Goal: Information Seeking & Learning: Compare options

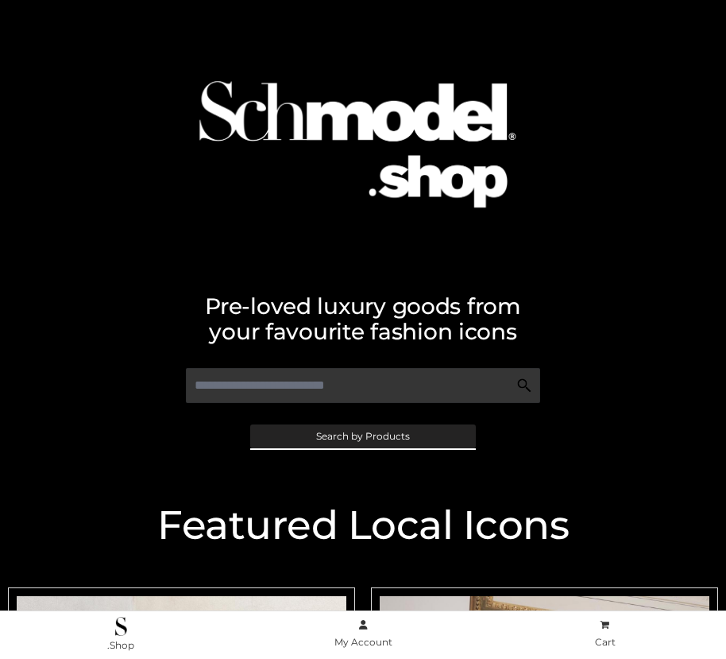
click at [362, 435] on span "Search by Products" at bounding box center [363, 437] width 94 height 10
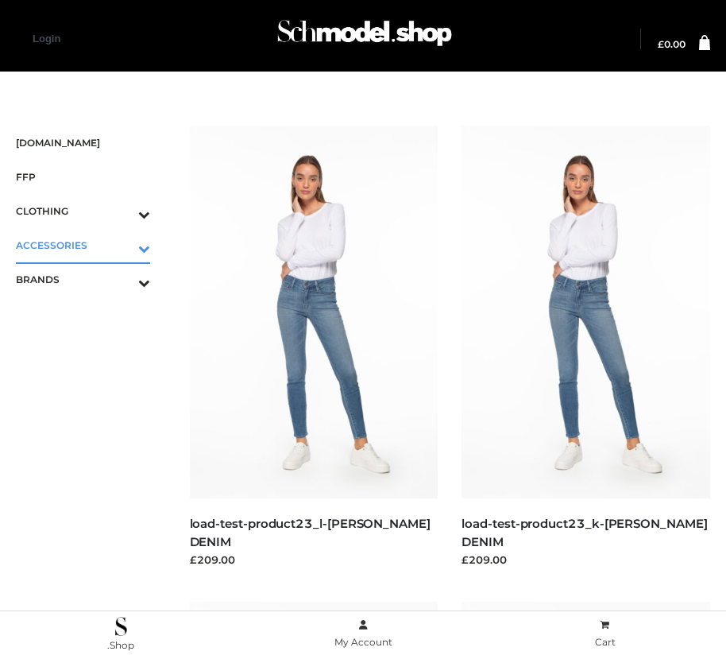
click at [122, 245] on icon "Toggle Submenu" at bounding box center [61, 248] width 178 height 18
click at [91, 279] on span "BAGS" at bounding box center [91, 279] width 118 height 18
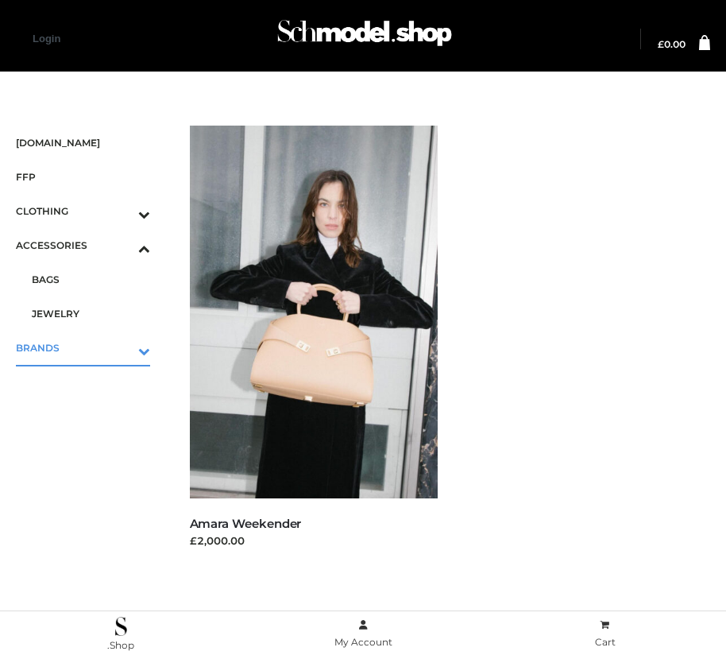
click at [122, 347] on icon "Toggle Submenu" at bounding box center [61, 351] width 178 height 18
click at [91, 313] on span "OPP SWIMWEAR" at bounding box center [91, 313] width 118 height 18
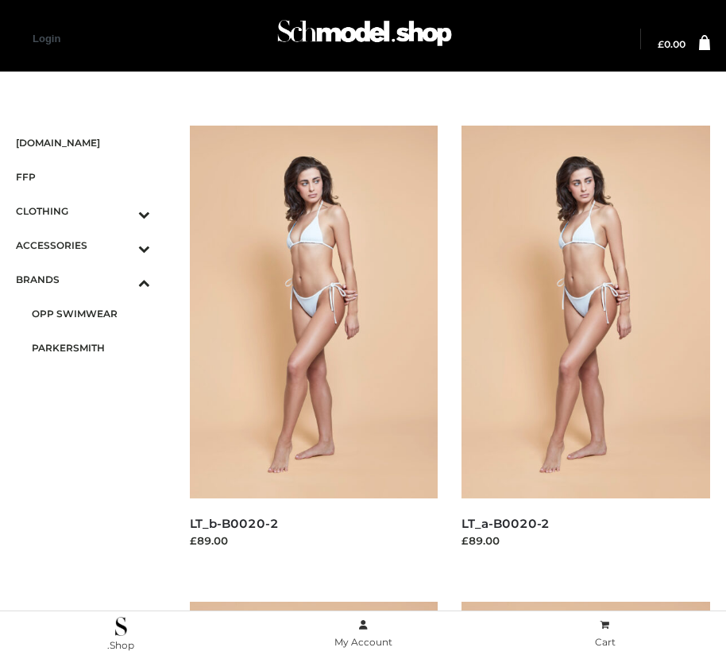
scroll to position [1816, 0]
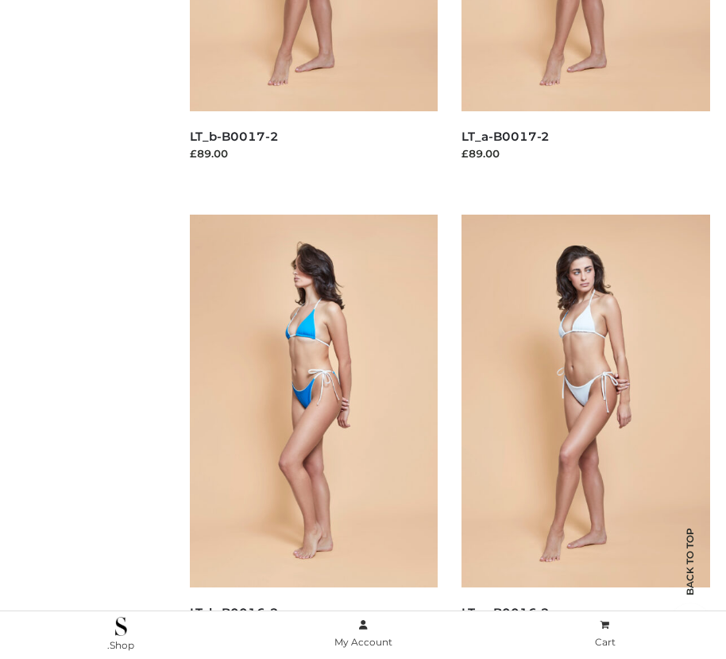
click at [313, 436] on img at bounding box center [314, 401] width 249 height 373
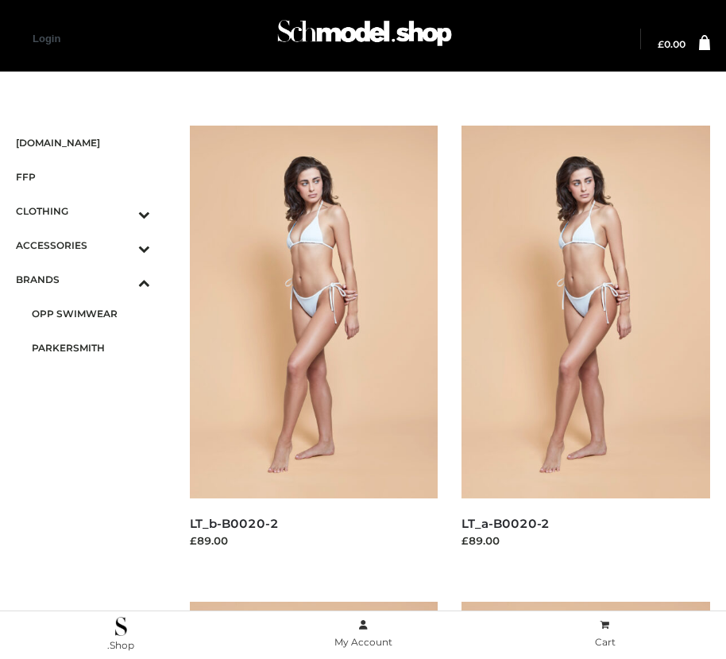
scroll to position [863, 0]
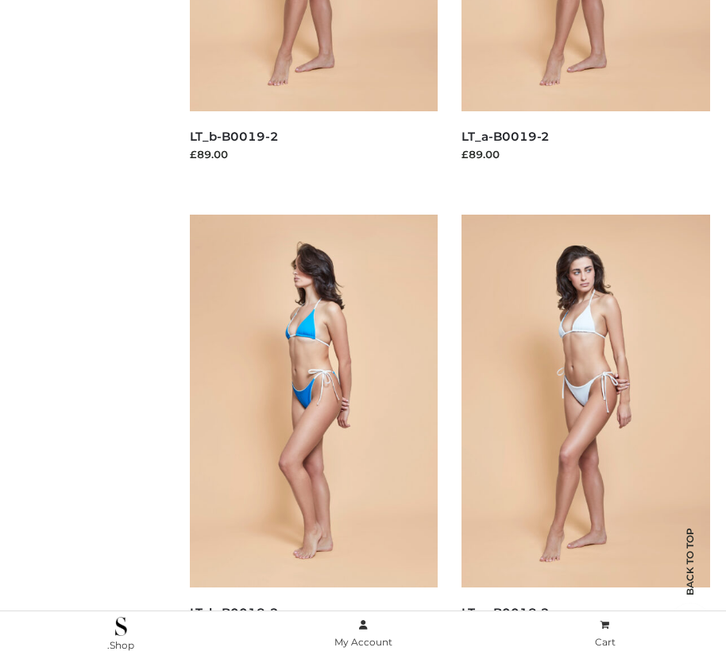
click at [313, 436] on img at bounding box center [314, 401] width 249 height 373
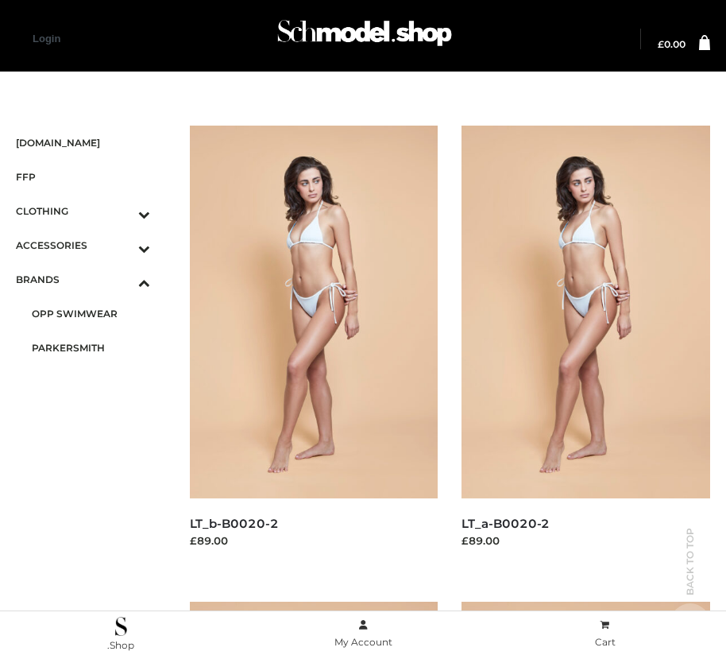
scroll to position [1340, 0]
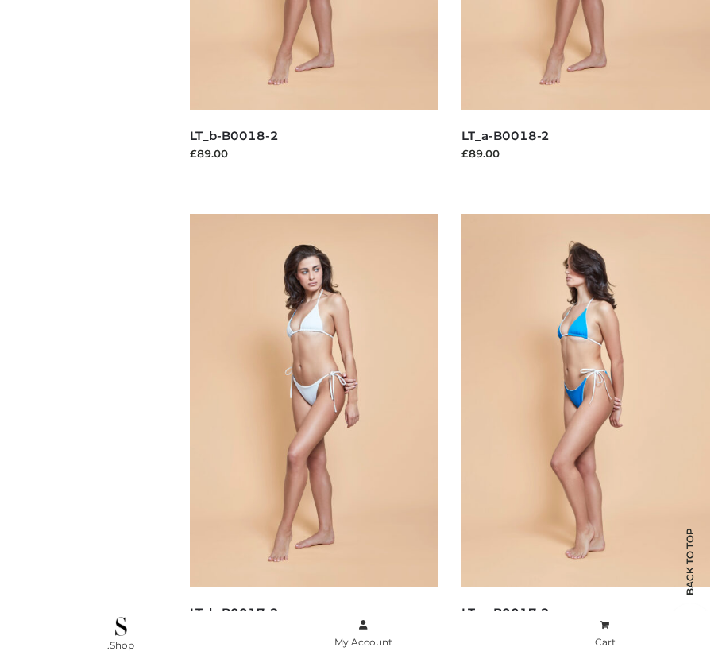
click at [586, 435] on img at bounding box center [586, 400] width 249 height 373
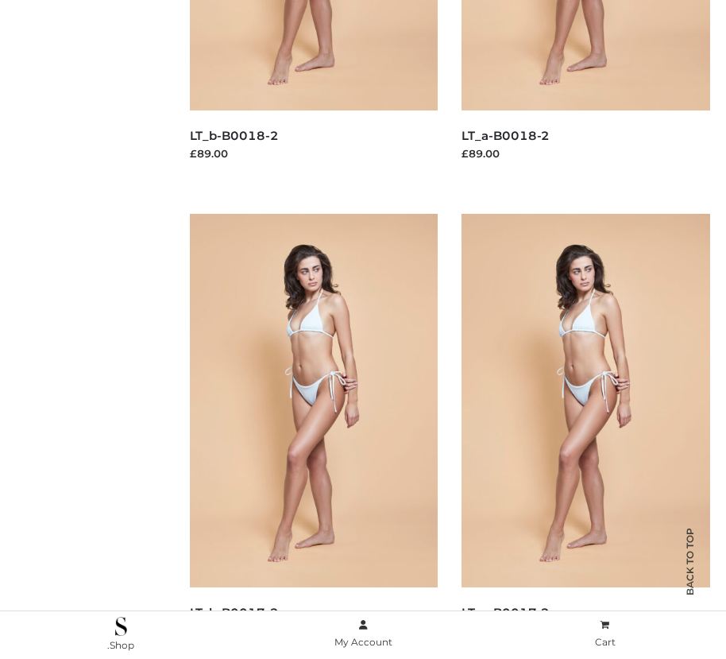
scroll to position [2292, 0]
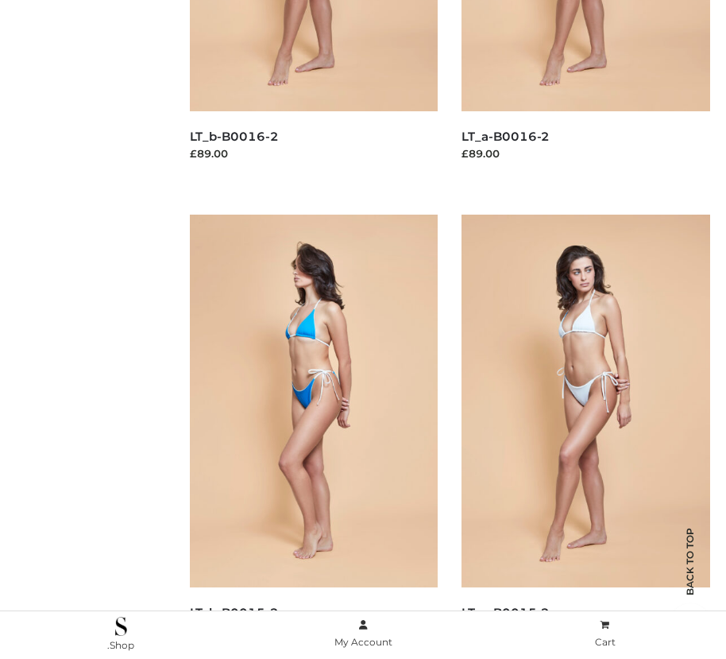
click at [313, 436] on img at bounding box center [314, 401] width 249 height 373
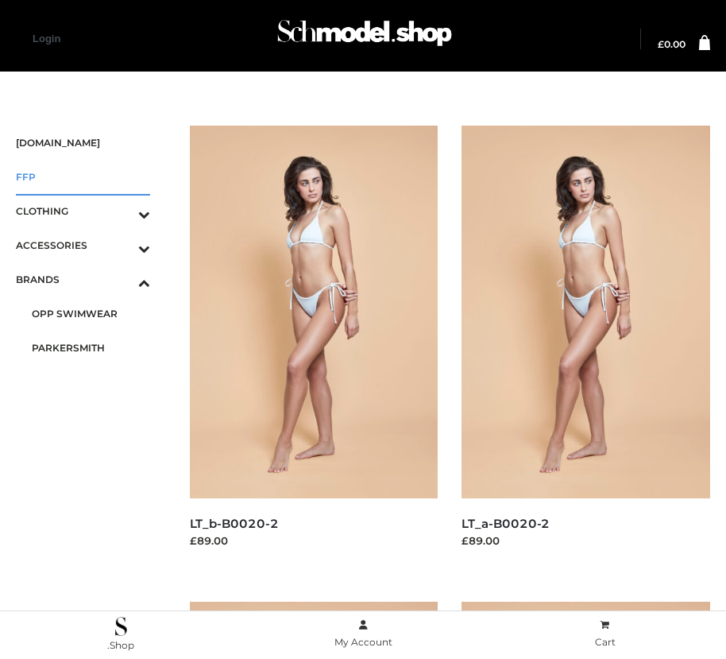
click at [83, 176] on span "FFP" at bounding box center [83, 177] width 134 height 18
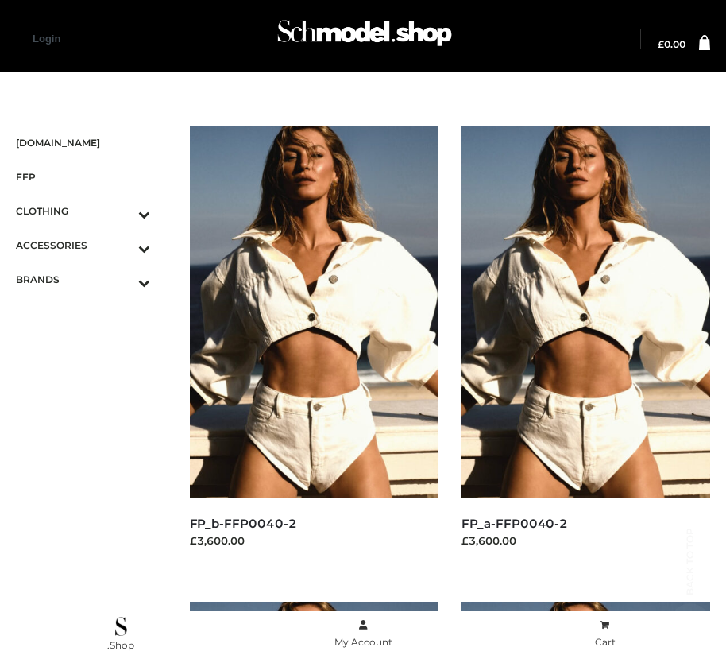
scroll to position [2292, 0]
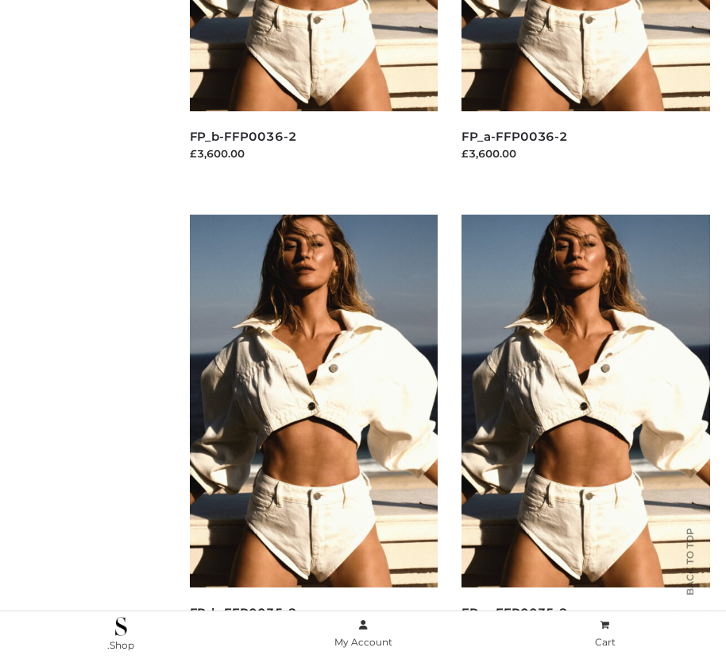
click at [313, 436] on img at bounding box center [314, 401] width 249 height 373
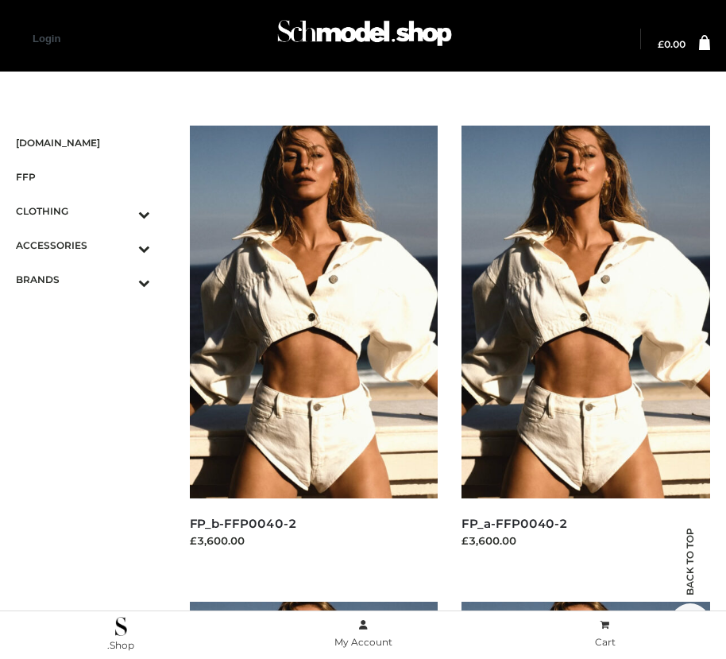
scroll to position [1816, 0]
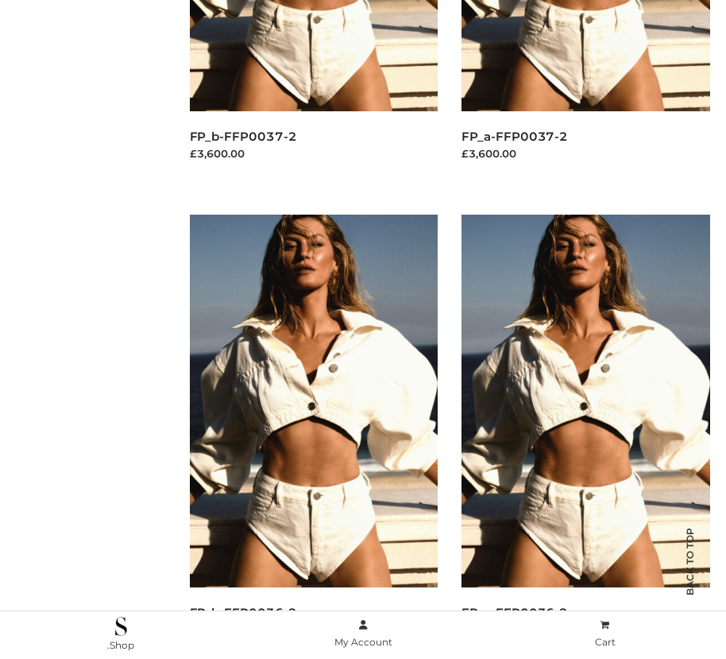
click at [313, 436] on img at bounding box center [314, 401] width 249 height 373
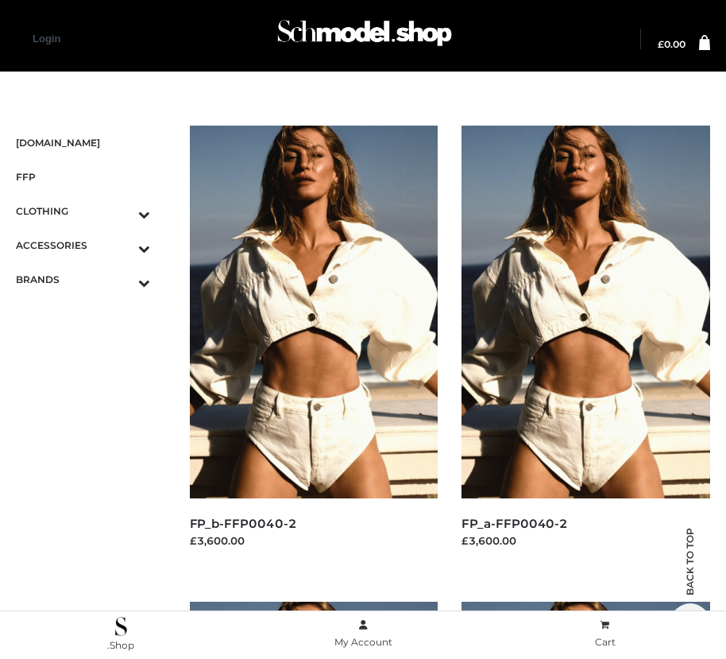
scroll to position [1340, 0]
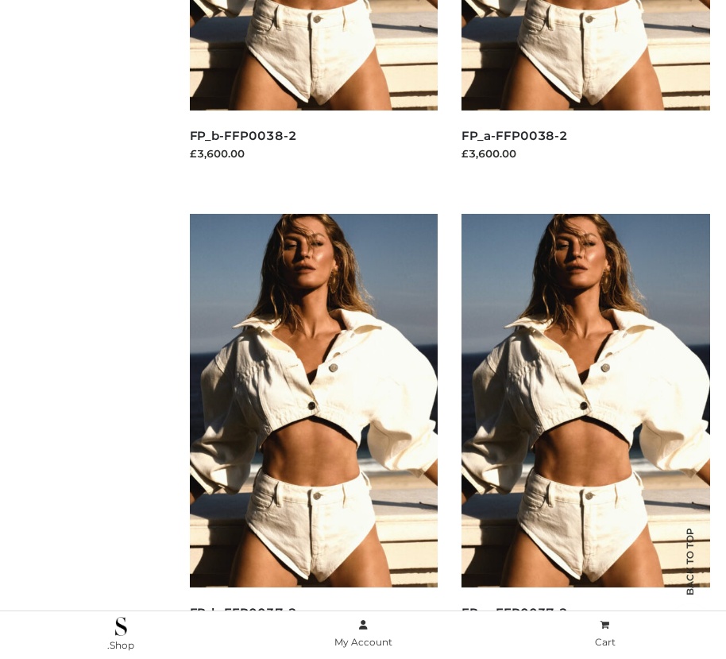
click at [586, 435] on img at bounding box center [586, 400] width 249 height 373
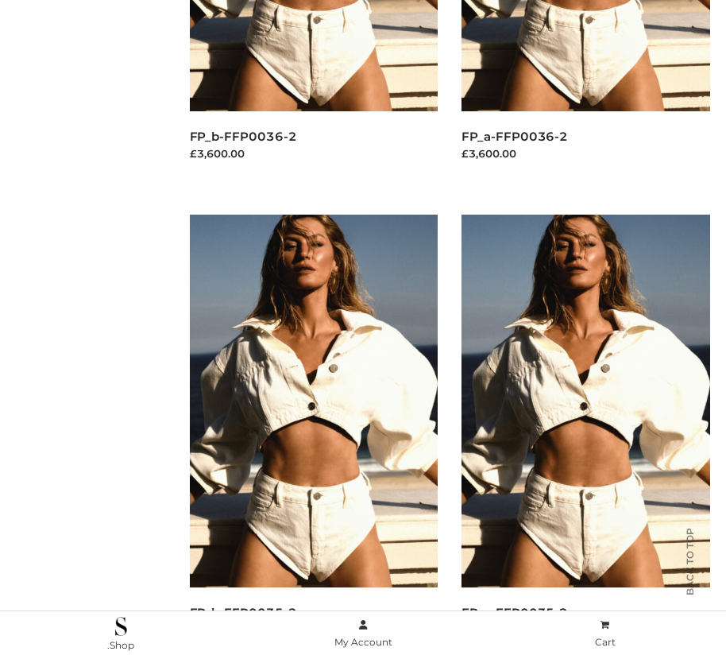
click at [586, 436] on img at bounding box center [586, 401] width 249 height 373
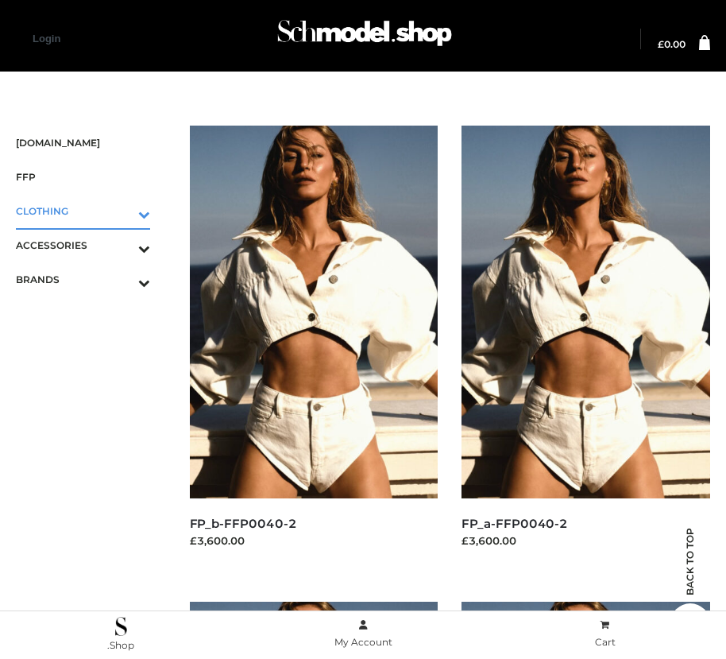
click at [122, 211] on icon "Toggle Submenu" at bounding box center [61, 214] width 178 height 18
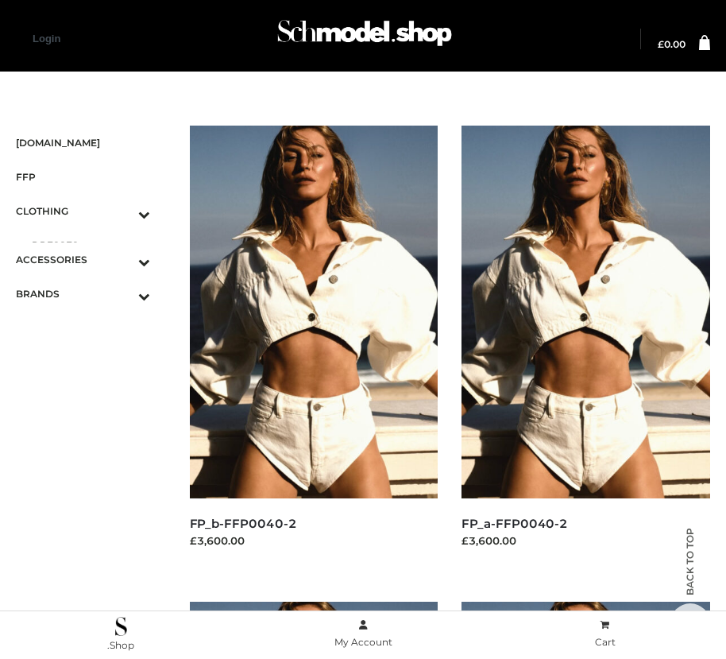
click at [91, 245] on span "DRESSES" at bounding box center [91, 245] width 118 height 18
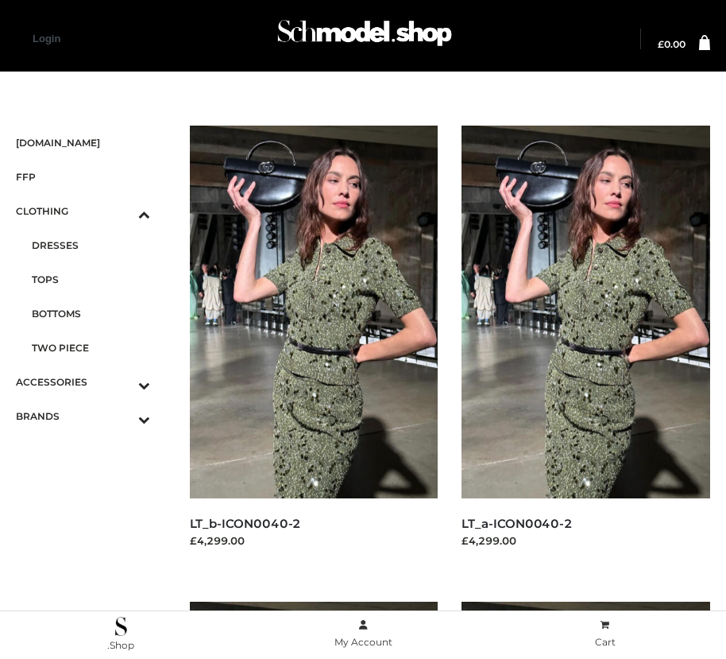
scroll to position [2292, 0]
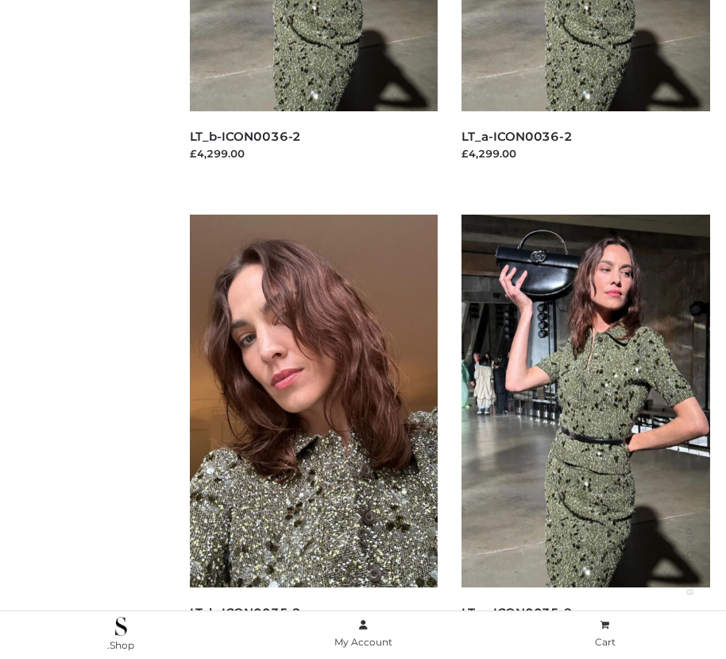
click at [313, 436] on img at bounding box center [314, 401] width 249 height 373
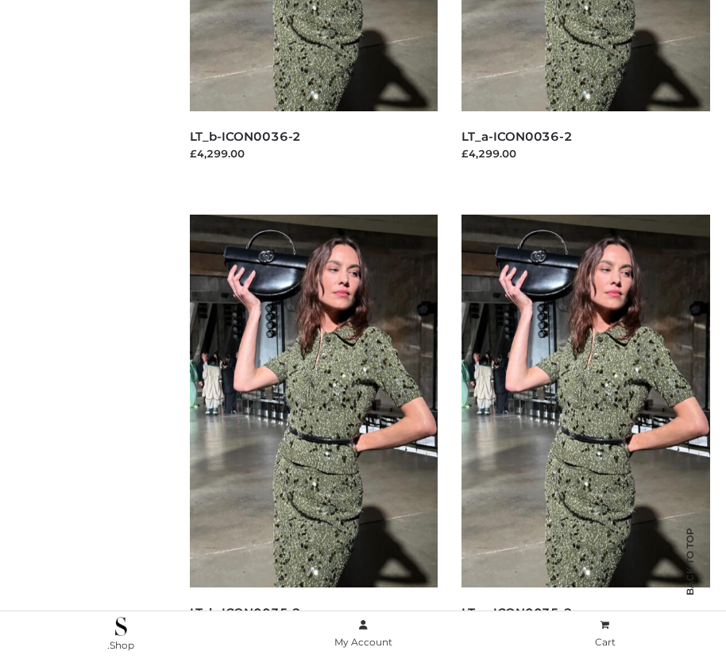
scroll to position [863, 0]
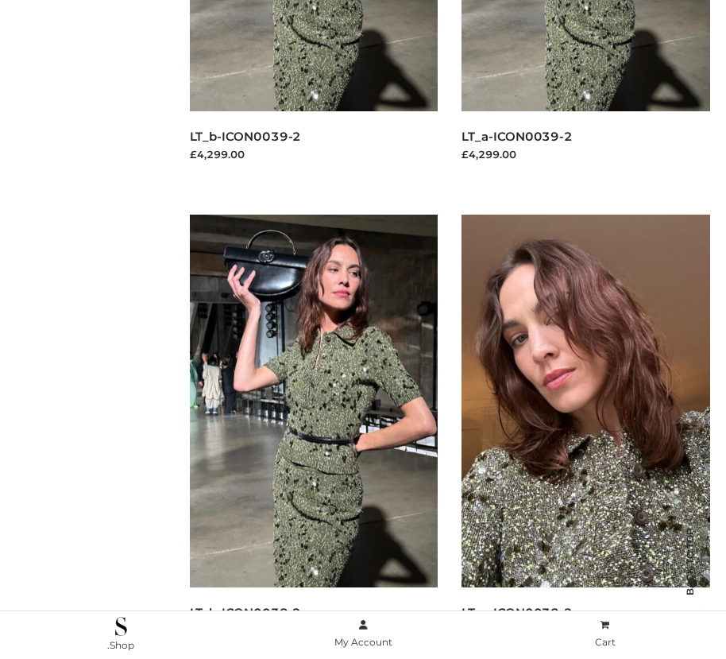
click at [586, 436] on img at bounding box center [586, 401] width 249 height 373
